Goal: Task Accomplishment & Management: Manage account settings

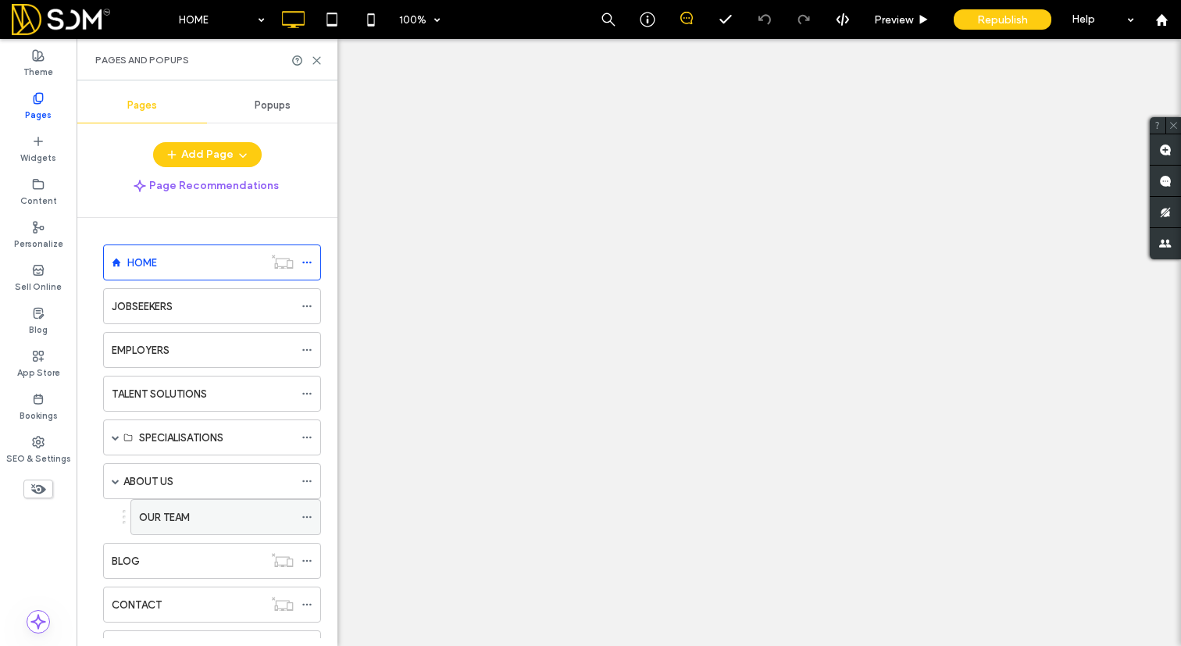
click at [176, 504] on label "OUR TEAM" at bounding box center [164, 517] width 51 height 27
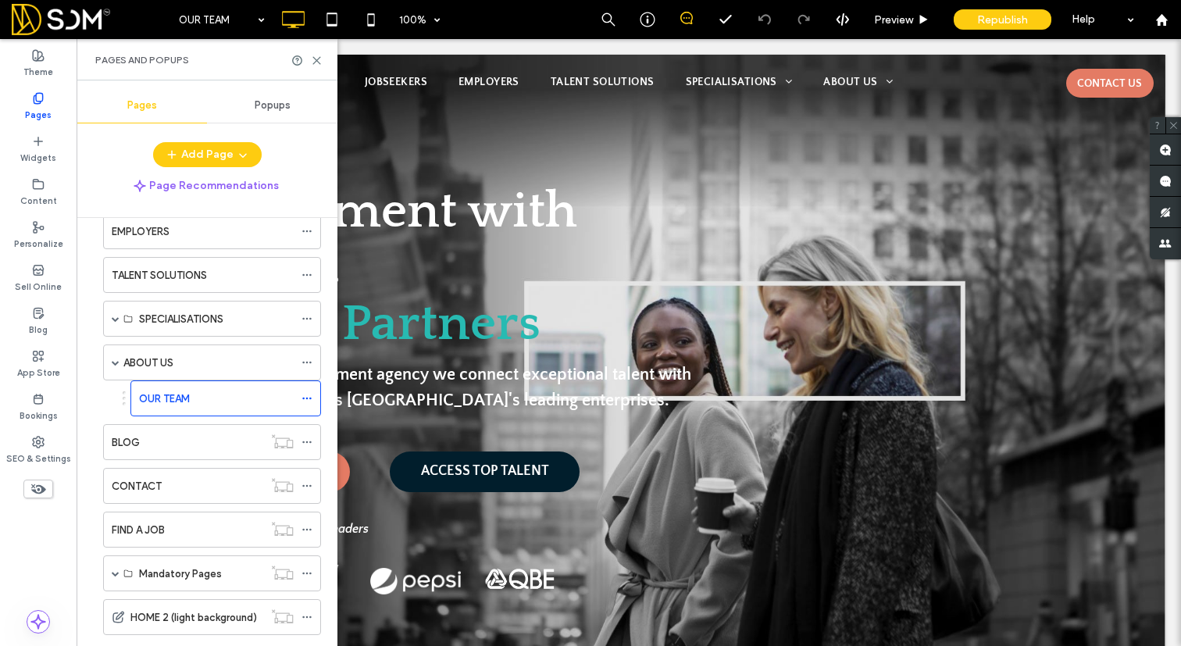
click at [317, 59] on div at bounding box center [590, 323] width 1181 height 646
click at [319, 59] on div at bounding box center [590, 323] width 1181 height 646
click at [318, 62] on icon at bounding box center [317, 61] width 12 height 12
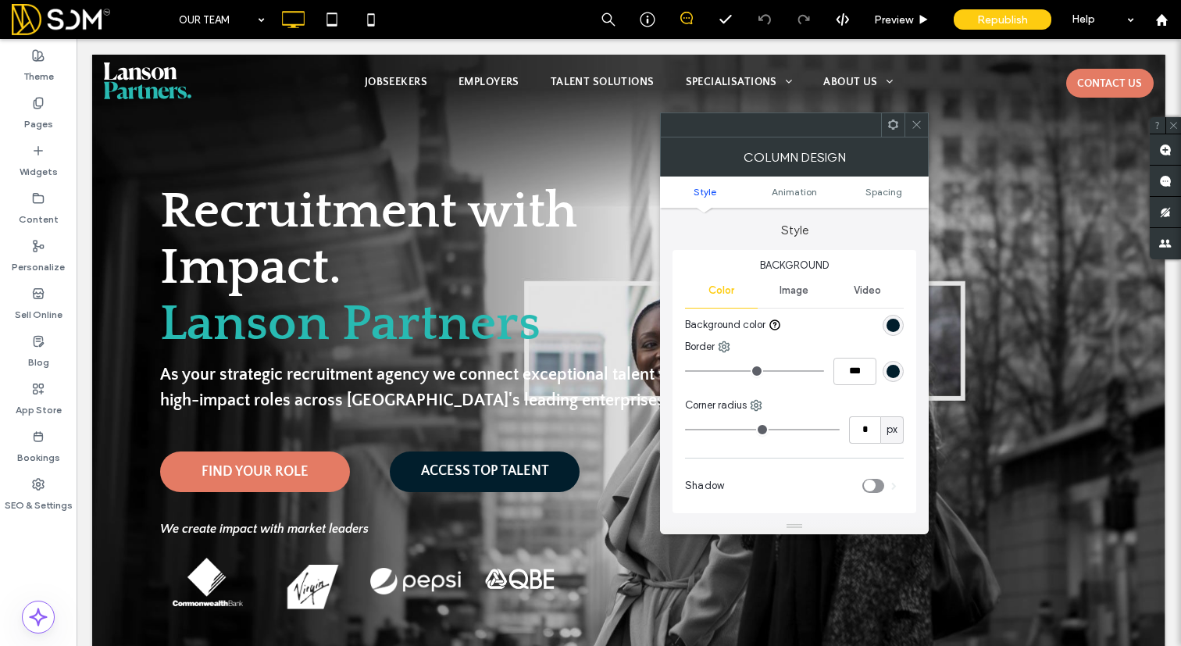
click at [925, 122] on div at bounding box center [916, 124] width 23 height 23
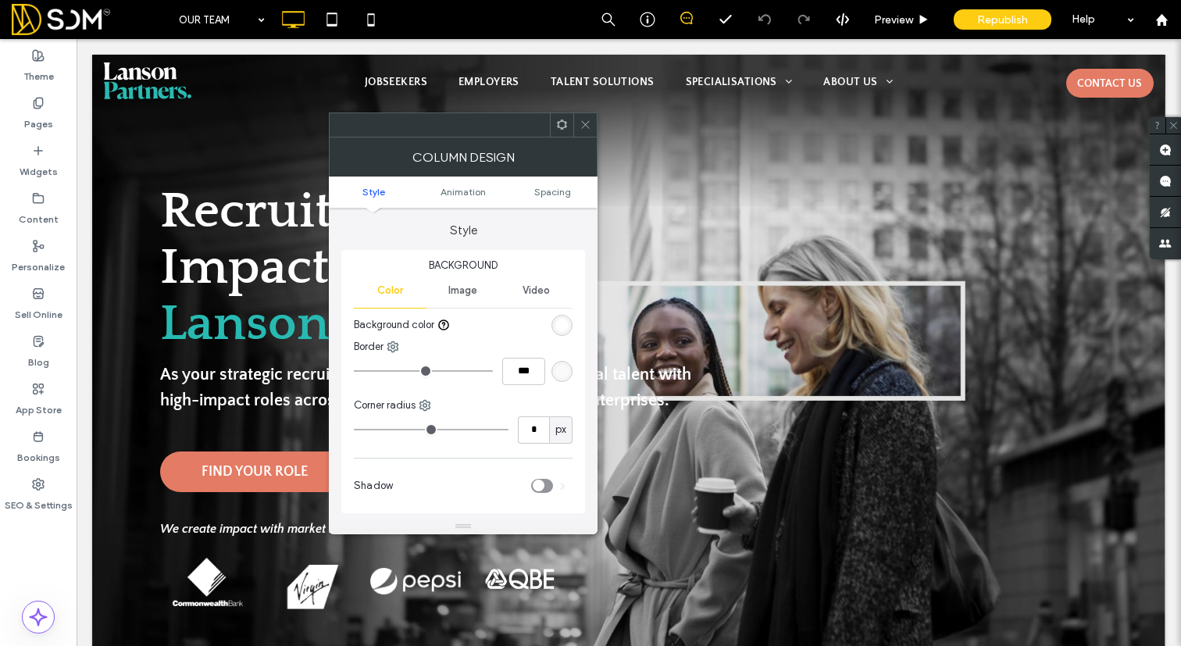
type input "**"
